Goal: Information Seeking & Learning: Learn about a topic

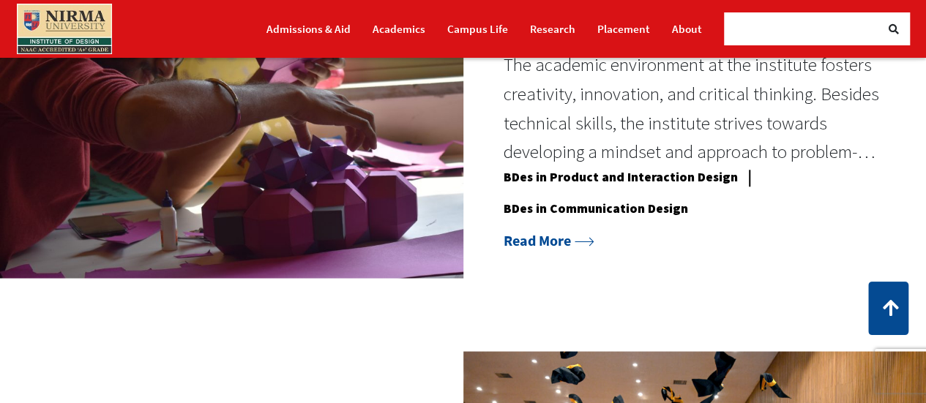
scroll to position [1244, 0]
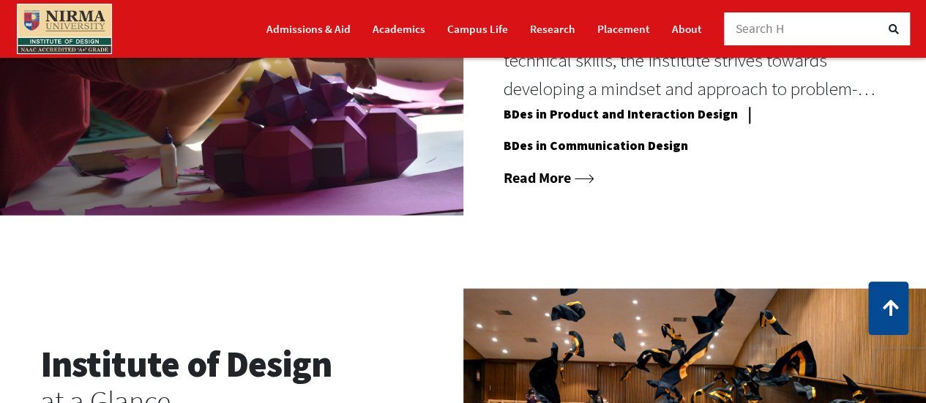
click at [533, 175] on link "Read More" at bounding box center [548, 177] width 91 height 18
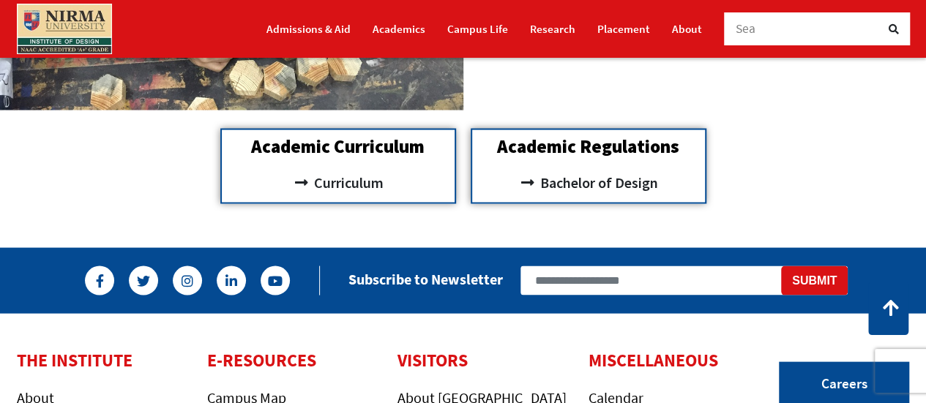
scroll to position [1244, 0]
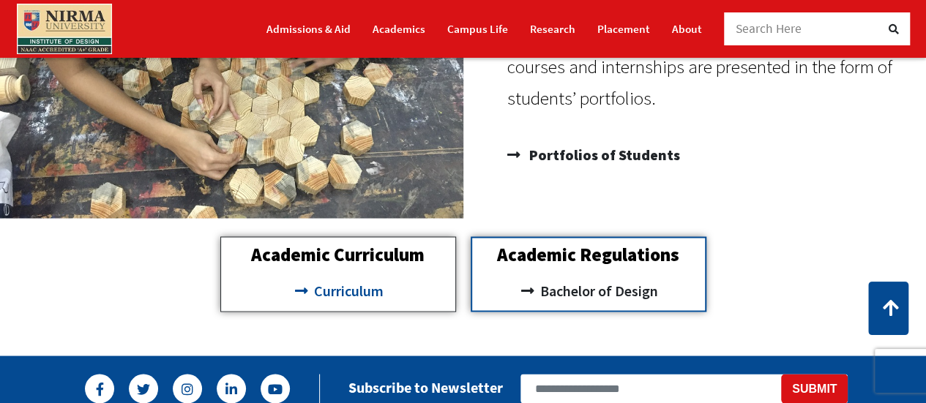
click at [360, 291] on span "Curriculum" at bounding box center [346, 290] width 73 height 25
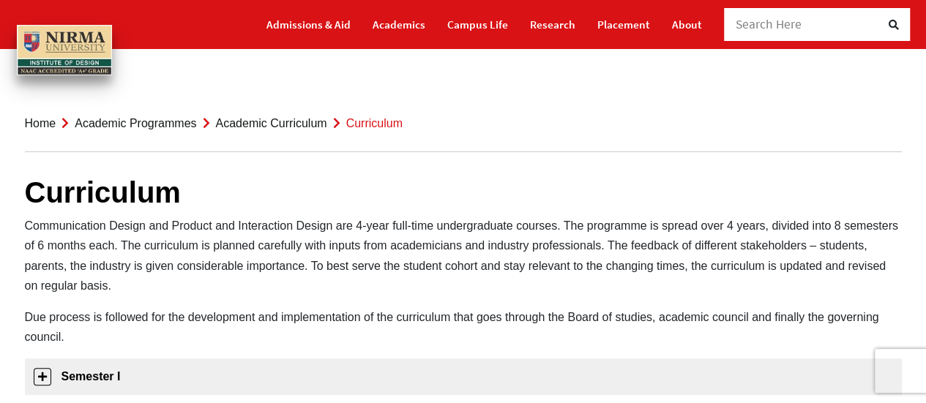
scroll to position [220, 0]
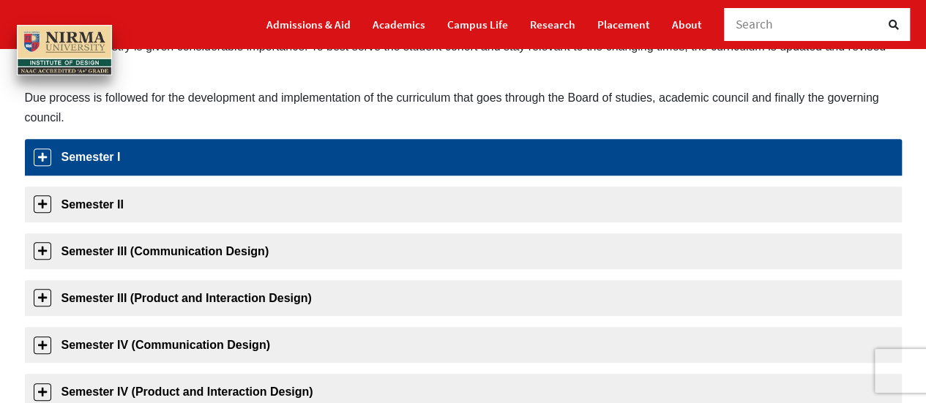
click at [124, 161] on link "Semester I" at bounding box center [463, 157] width 877 height 36
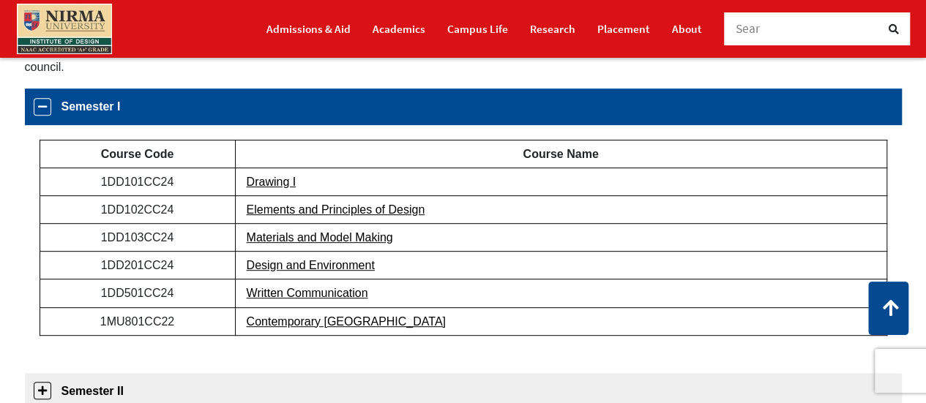
scroll to position [271, 0]
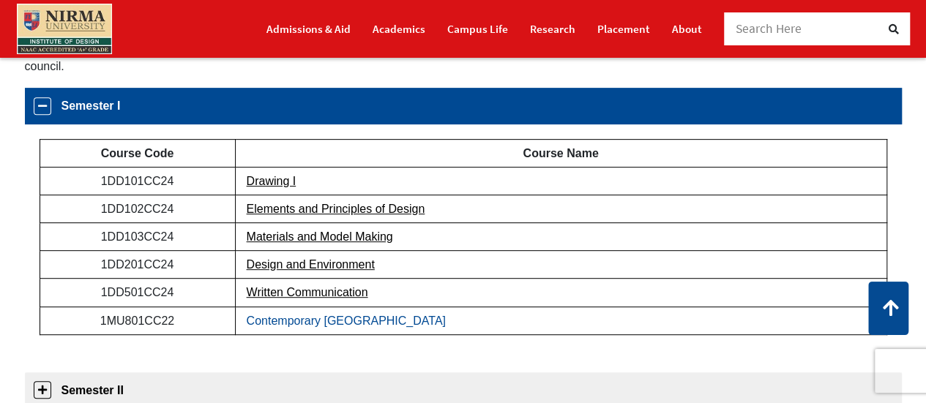
click at [296, 317] on link "Contemporary India" at bounding box center [346, 321] width 199 height 12
